Goal: Transaction & Acquisition: Purchase product/service

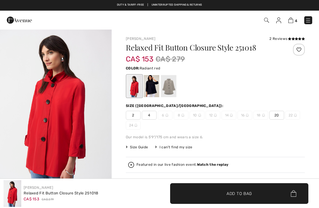
checkbox input "true"
click at [309, 20] on img at bounding box center [308, 20] width 6 height 6
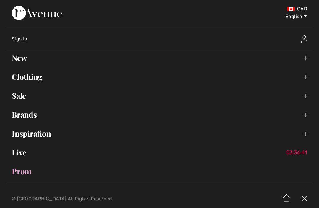
click at [304, 62] on link "New Toggle submenu" at bounding box center [159, 57] width 307 height 13
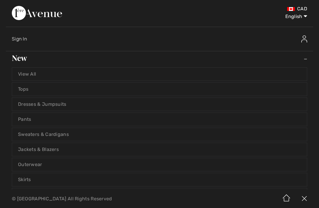
click at [291, 91] on link "Tops" at bounding box center [159, 89] width 295 height 13
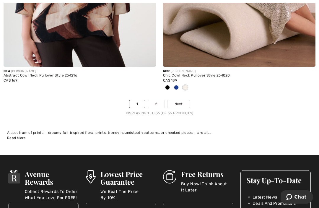
scroll to position [4757, 0]
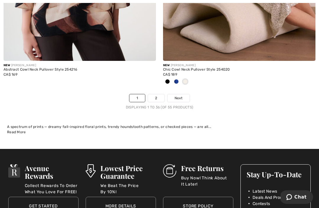
click at [156, 94] on link "2" at bounding box center [156, 98] width 16 height 8
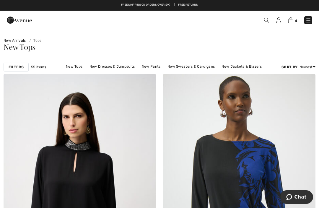
click at [286, 22] on span "4" at bounding box center [225, 20] width 174 height 8
click at [292, 19] on img at bounding box center [290, 20] width 5 height 6
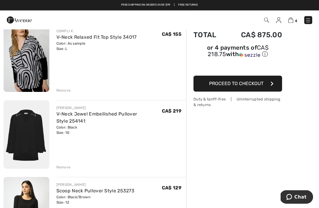
scroll to position [54, 0]
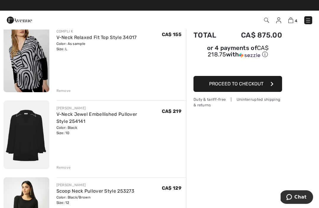
click at [66, 169] on div "Remove" at bounding box center [63, 167] width 14 height 5
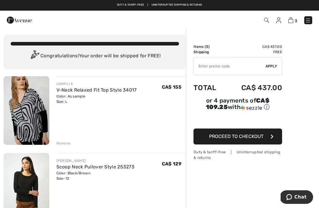
scroll to position [0, 0]
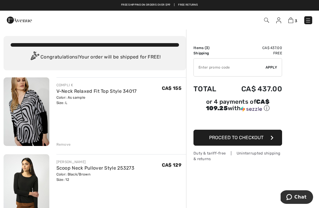
click at [63, 144] on div "Remove" at bounding box center [63, 144] width 14 height 5
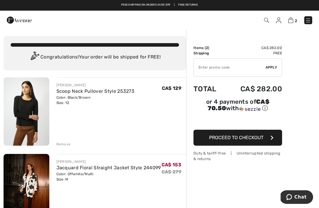
click at [278, 20] on img at bounding box center [278, 20] width 5 height 6
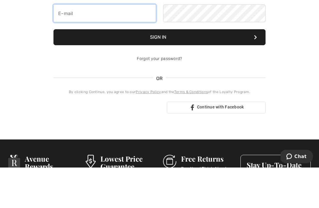
type input "[EMAIL_ADDRESS][PERSON_NAME][DOMAIN_NAME]"
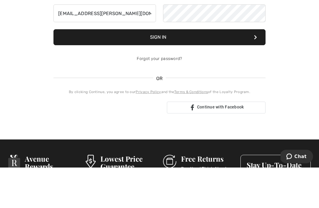
click at [159, 78] on button "Sign In" at bounding box center [159, 78] width 212 height 16
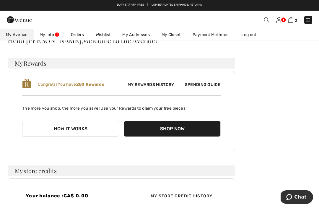
scroll to position [64, 0]
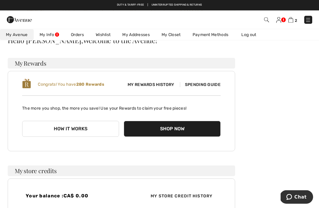
click at [76, 129] on button "How it works" at bounding box center [70, 129] width 97 height 16
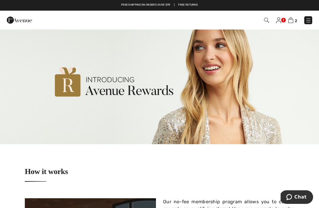
click at [289, 21] on img at bounding box center [290, 20] width 5 height 6
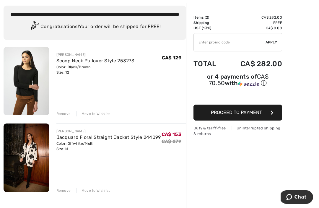
scroll to position [40, 0]
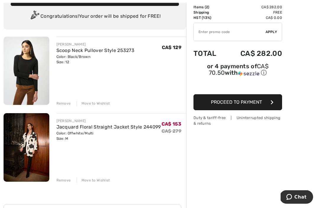
click at [105, 180] on div "Move to Wishlist" at bounding box center [93, 180] width 34 height 5
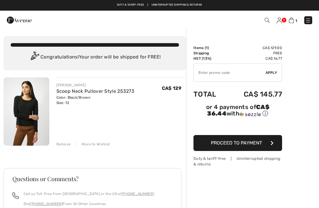
scroll to position [0, 0]
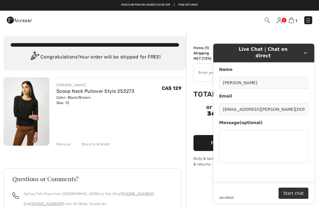
click at [304, 49] on button "Minimize widget" at bounding box center [304, 53] width 9 height 8
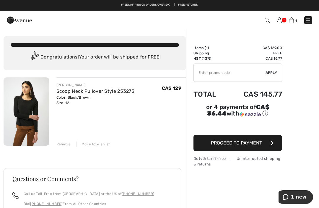
click at [271, 145] on icon "button" at bounding box center [271, 142] width 3 height 5
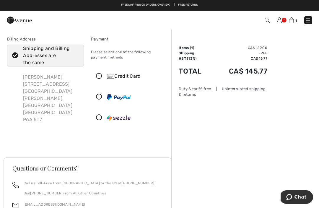
click at [101, 72] on div "Credit Card" at bounding box center [129, 76] width 76 height 18
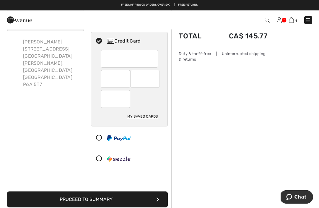
scroll to position [35, 0]
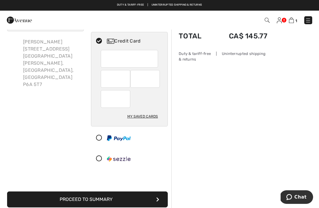
click at [98, 141] on div at bounding box center [126, 138] width 71 height 18
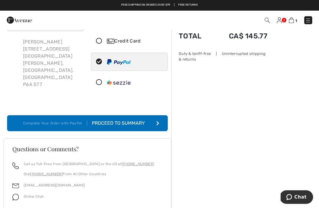
click at [151, 124] on div "Proceed to Summary" at bounding box center [119, 123] width 65 height 7
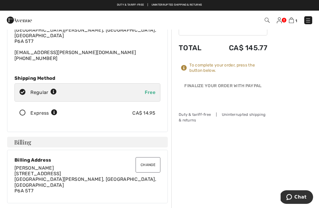
scroll to position [44, 0]
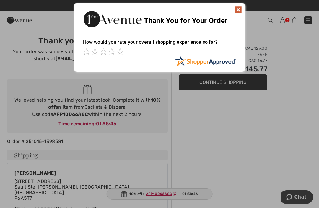
click at [111, 109] on div at bounding box center [159, 104] width 319 height 208
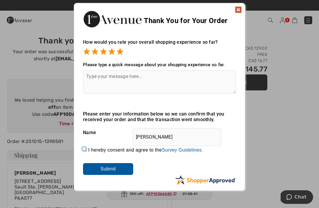
click at [241, 8] on img at bounding box center [238, 9] width 7 height 7
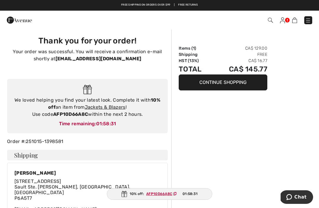
click at [110, 106] on link "Jackets & Blazers" at bounding box center [105, 107] width 41 height 6
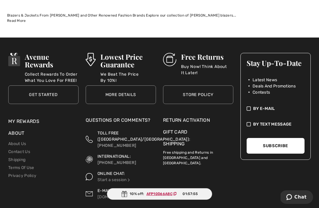
scroll to position [4786, 0]
